Goal: Task Accomplishment & Management: Complete application form

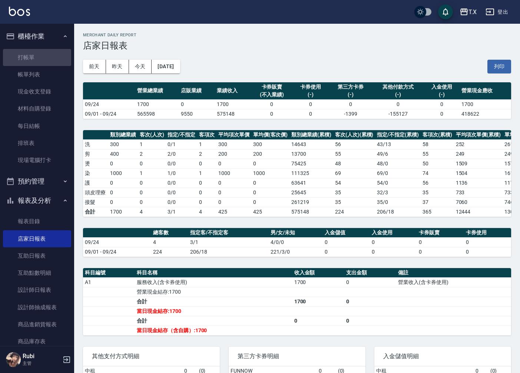
click at [63, 56] on link "打帳單" at bounding box center [37, 57] width 68 height 17
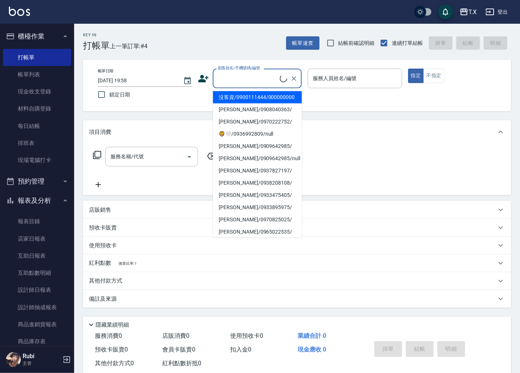
click at [223, 78] on input "顧客姓名/手機號碼/編號" at bounding box center [248, 78] width 64 height 13
click at [231, 101] on li "沒客資/0900111444/000000000" at bounding box center [257, 97] width 89 height 12
type input "沒客資/0900111444/000000000"
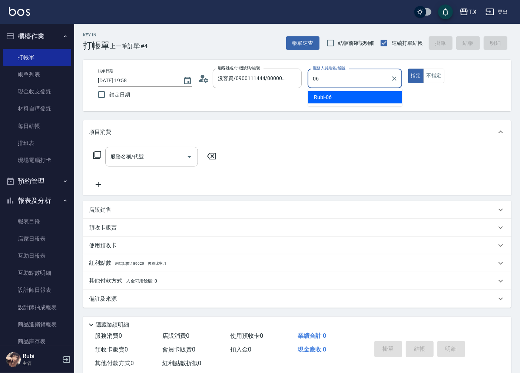
type input "Rubi-06"
type button "true"
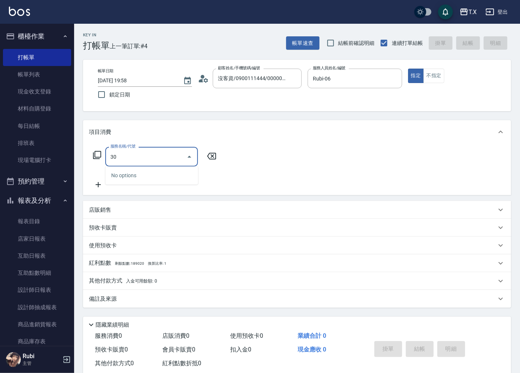
type input "301"
type input "150"
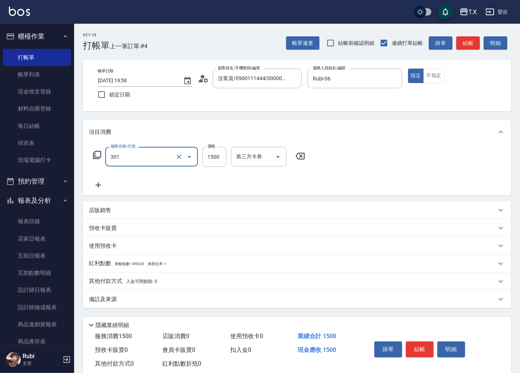
type input "燙髮(301)"
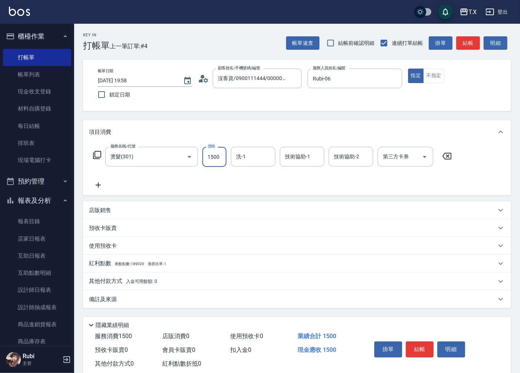
type input "1"
type input "0"
type input "140"
type input "1400"
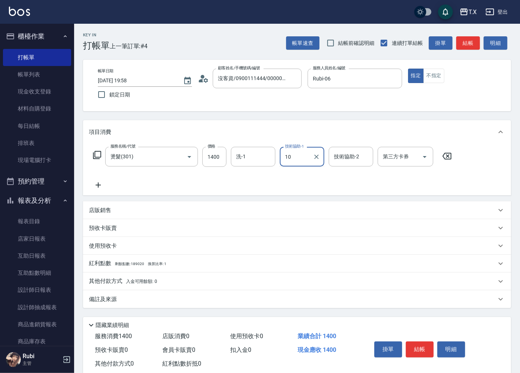
type input "星星-10"
click at [471, 42] on button "結帳" at bounding box center [469, 43] width 24 height 14
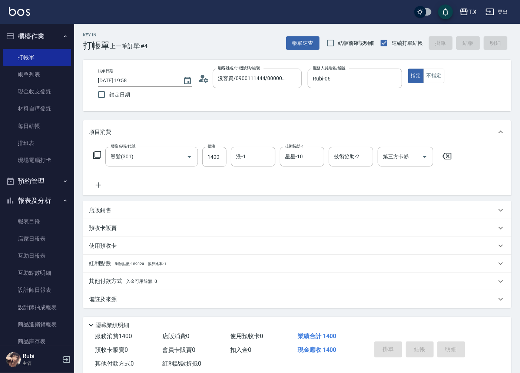
type input "[DATE] 19:59"
type input "0"
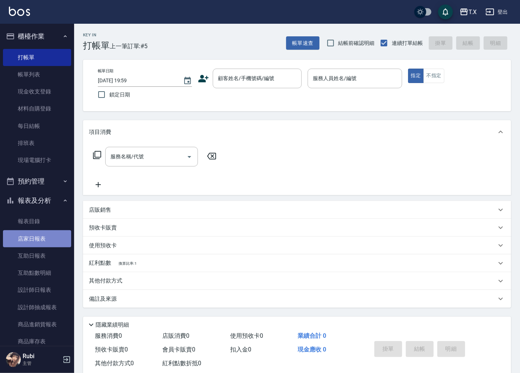
click at [52, 232] on link "店家日報表" at bounding box center [37, 238] width 68 height 17
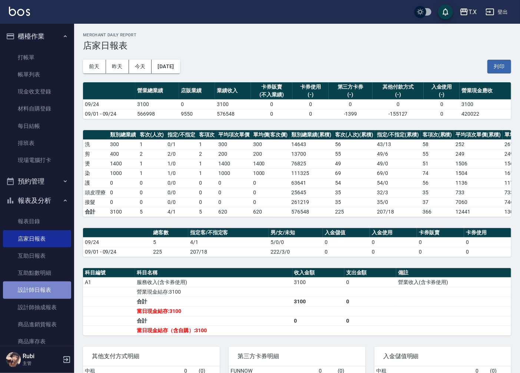
click at [57, 287] on link "設計師日報表" at bounding box center [37, 289] width 68 height 17
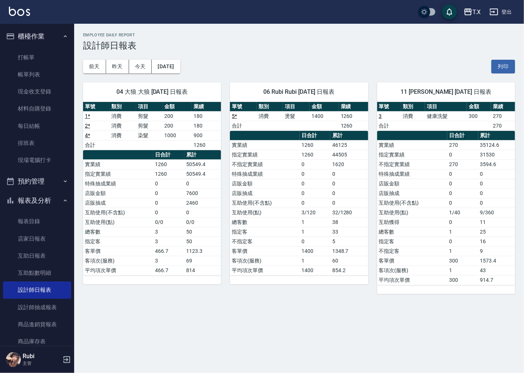
drag, startPoint x: 342, startPoint y: 246, endPoint x: 319, endPoint y: 211, distance: 42.1
click at [337, 237] on td "5" at bounding box center [349, 242] width 38 height 10
drag, startPoint x: 308, startPoint y: 171, endPoint x: 310, endPoint y: 239, distance: 67.5
click at [318, 210] on tbody "實業績 1260 46125 指定實業績 1260 44505 不指定實業績 0 1620 特殊抽成業績 0 0 店販金額 0 0 店販抽成 0 0 互助使用…" at bounding box center [299, 207] width 138 height 135
click at [310, 241] on td "0" at bounding box center [315, 242] width 31 height 10
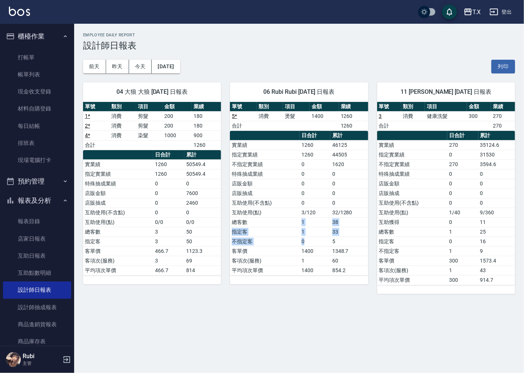
drag, startPoint x: 305, startPoint y: 228, endPoint x: 275, endPoint y: 186, distance: 52.2
click at [293, 213] on tbody "實業績 1260 46125 指定實業績 1260 44505 不指定實業績 0 1620 特殊抽成業績 0 0 店販金額 0 0 店販抽成 0 0 互助使用…" at bounding box center [299, 207] width 138 height 135
drag, startPoint x: 272, startPoint y: 173, endPoint x: 290, endPoint y: 220, distance: 50.1
click at [288, 214] on tbody "實業績 1260 46125 指定實業績 1260 44505 不指定實業績 0 1620 特殊抽成業績 0 0 店販金額 0 0 店販抽成 0 0 互助使用…" at bounding box center [299, 207] width 138 height 135
click at [294, 235] on td "指定客" at bounding box center [265, 232] width 70 height 10
